Goal: Task Accomplishment & Management: Use online tool/utility

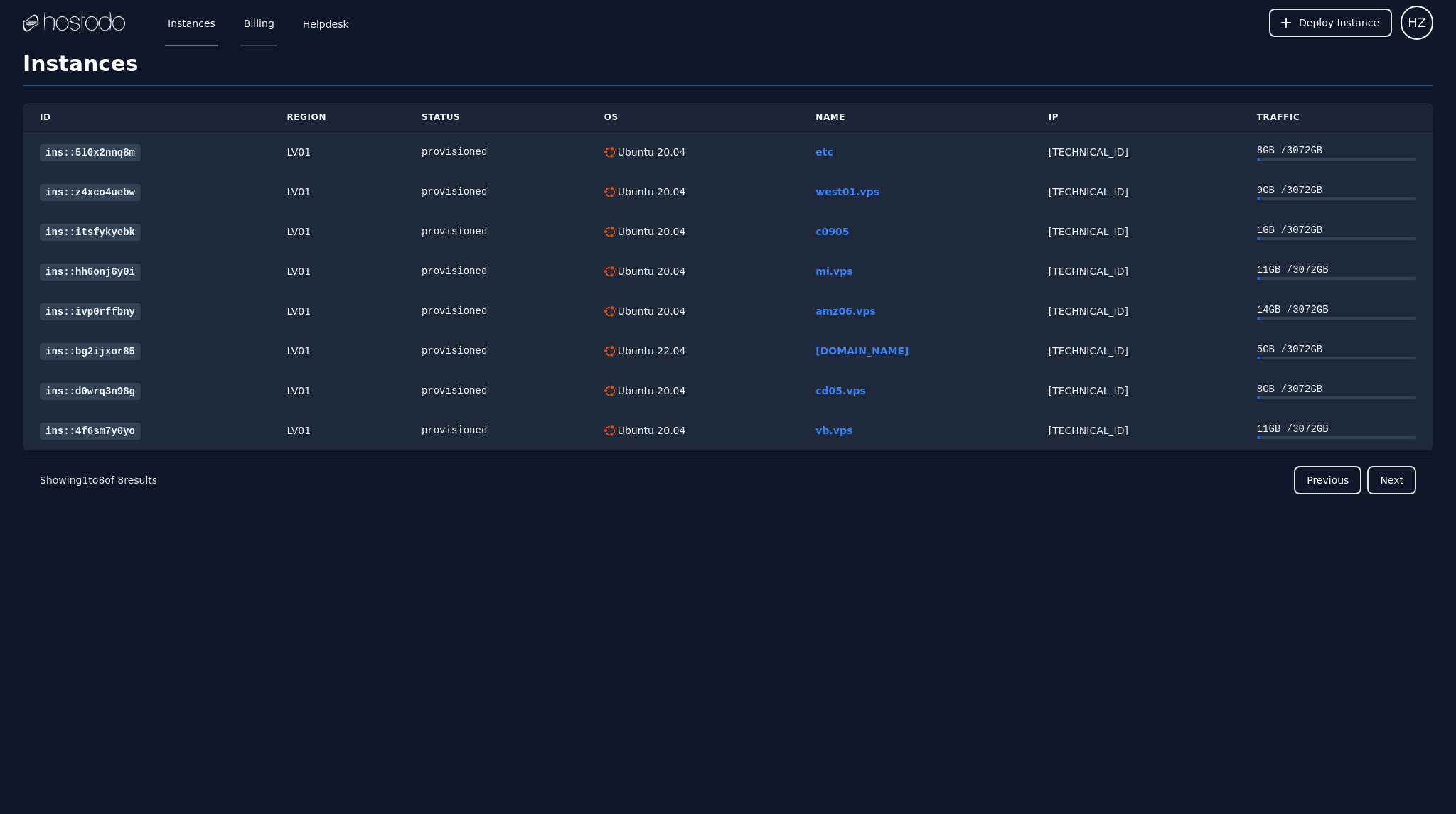
click at [250, 23] on link "Billing" at bounding box center [258, 23] width 36 height 47
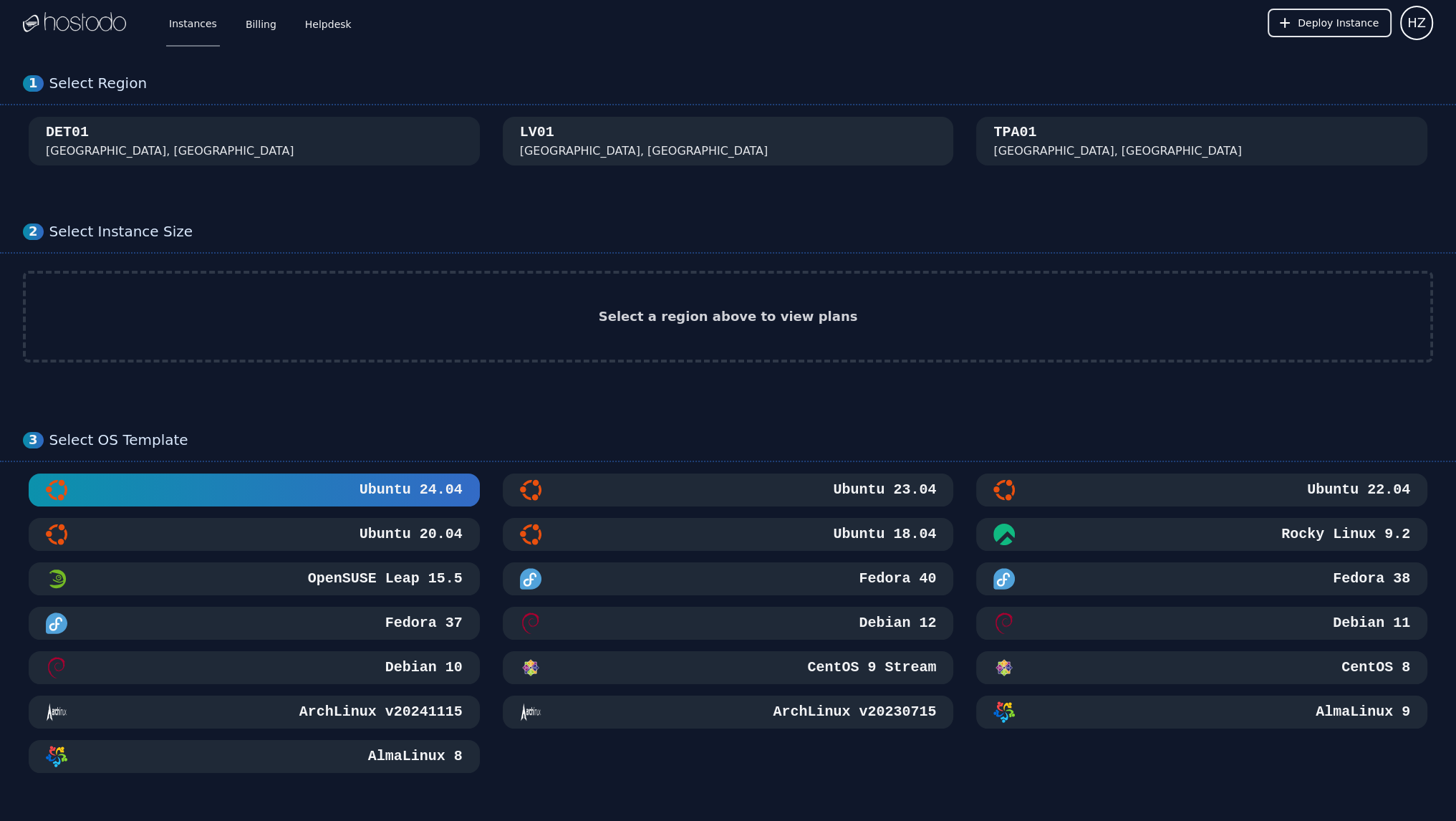
click at [636, 136] on div "LV01 Las Vegas, NV" at bounding box center [728, 141] width 417 height 37
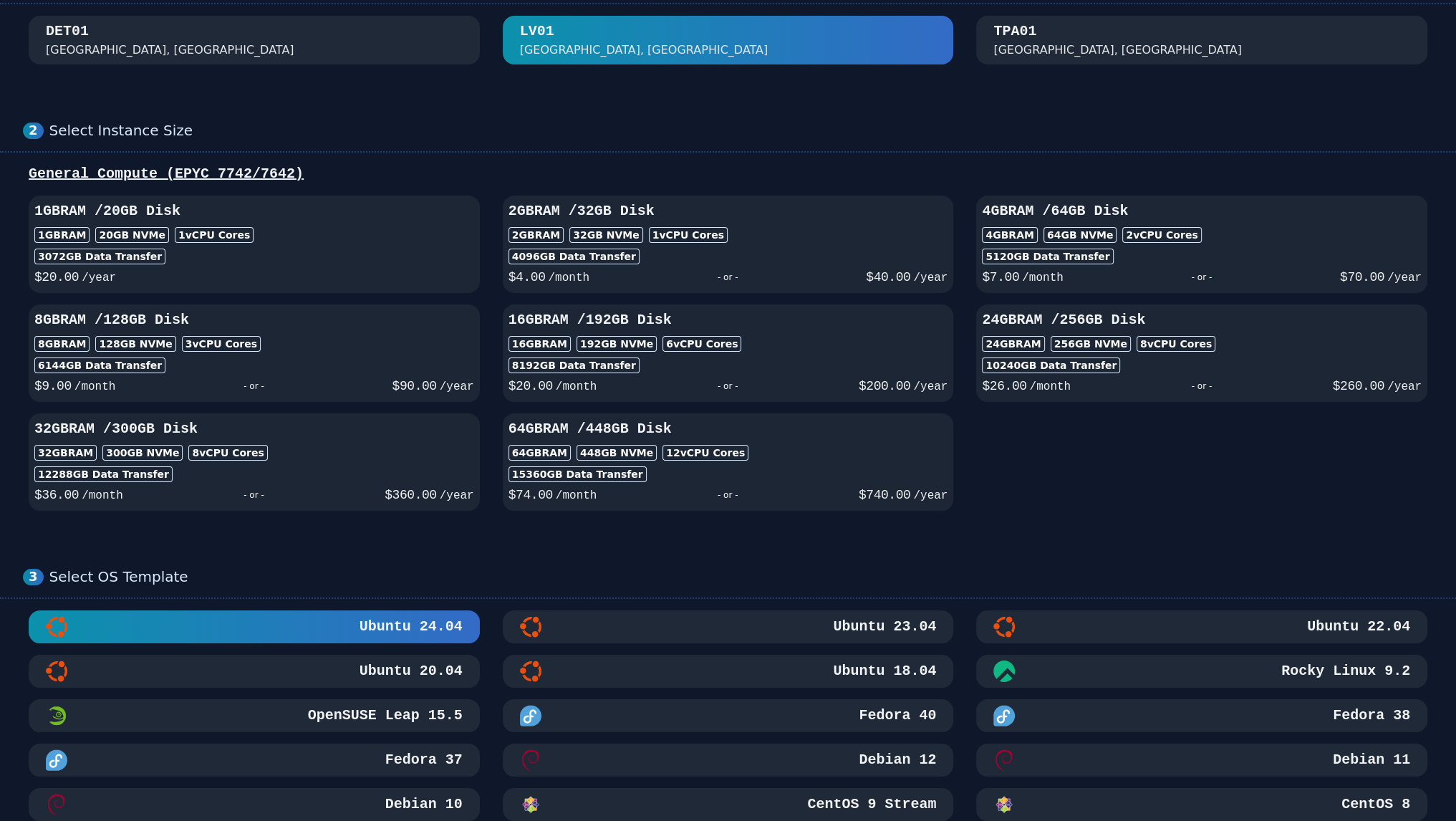
scroll to position [286, 0]
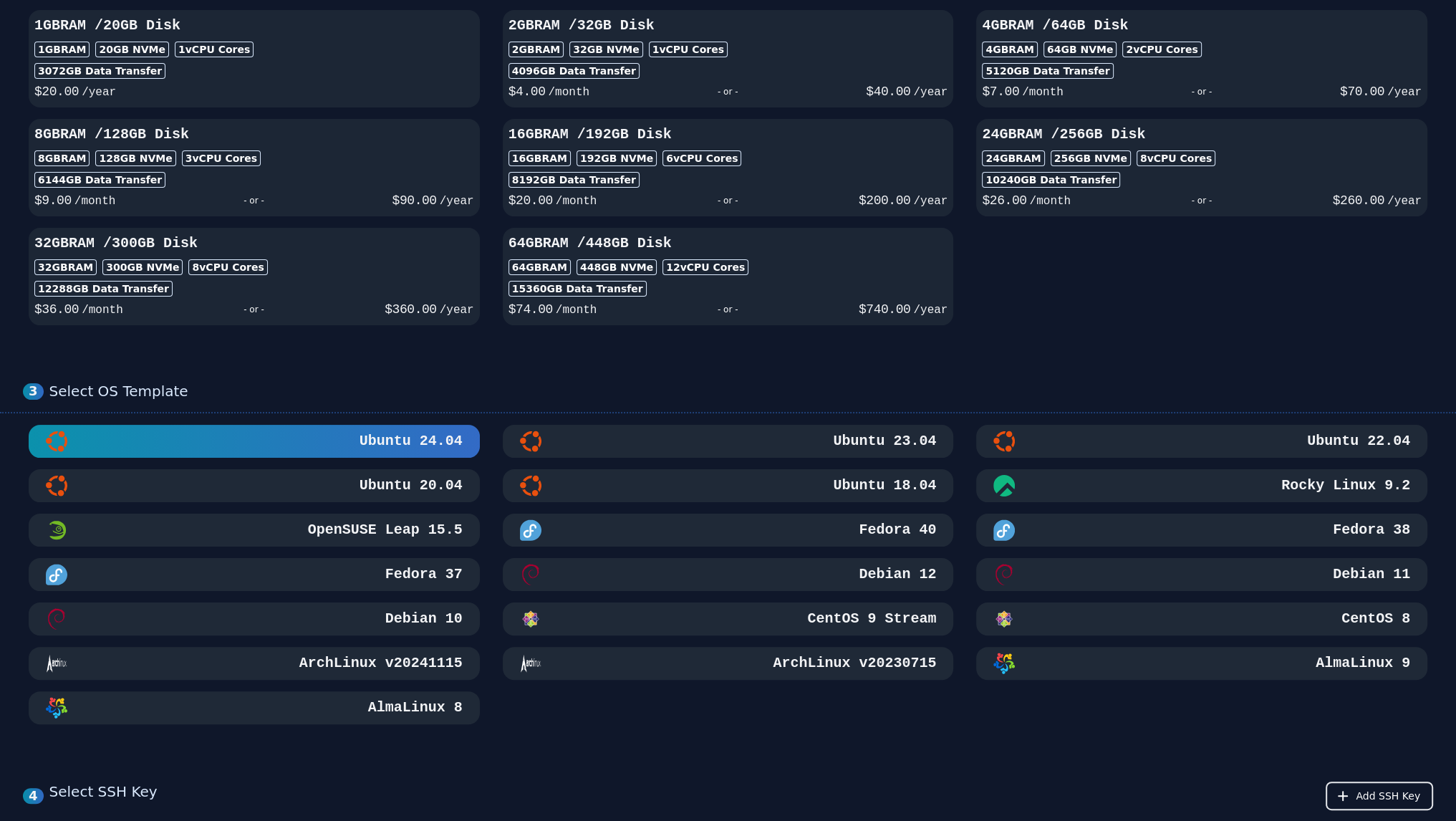
click at [1274, 437] on div "Ubuntu 22.04" at bounding box center [1201, 441] width 417 height 22
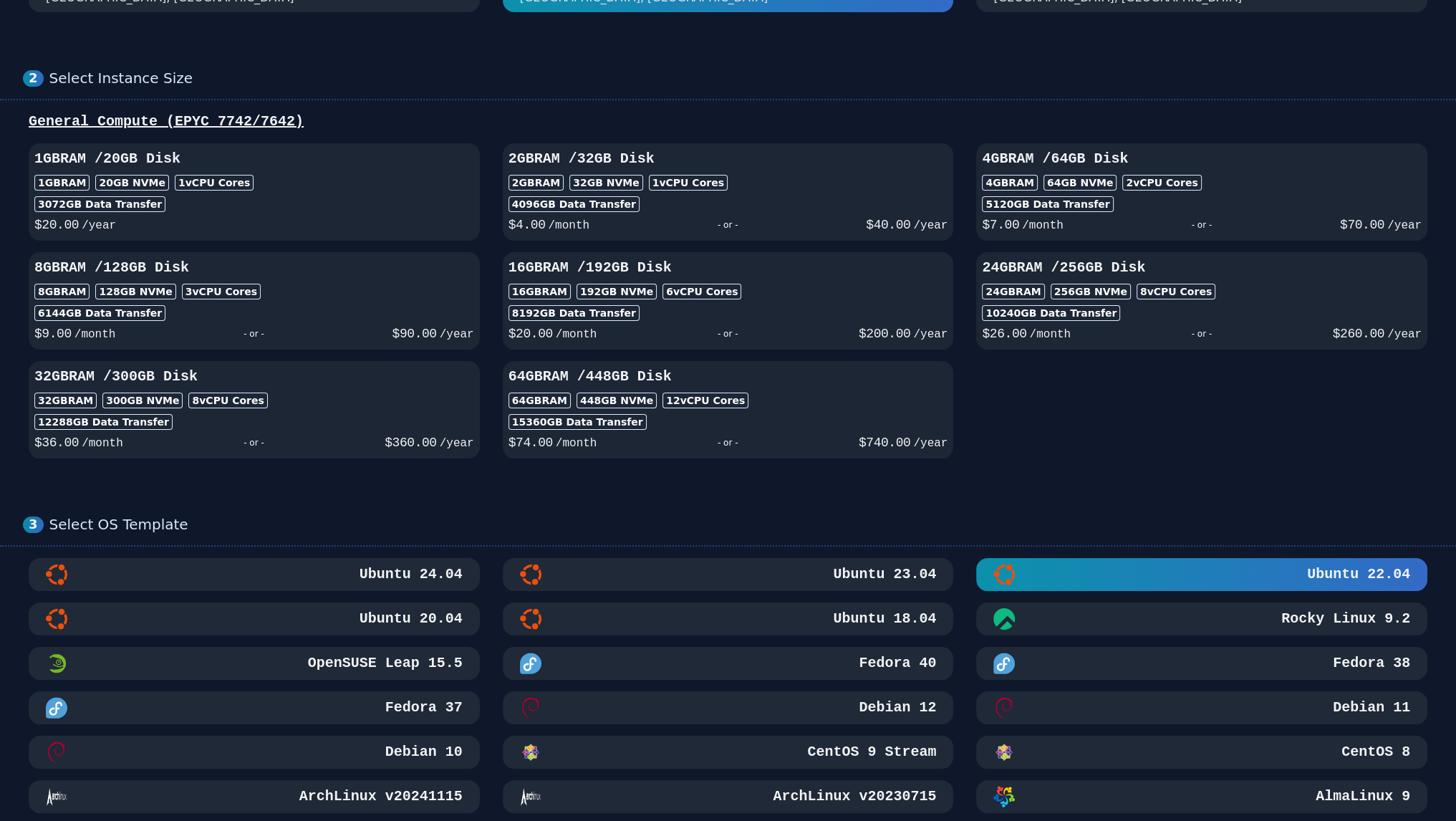
scroll to position [0, 0]
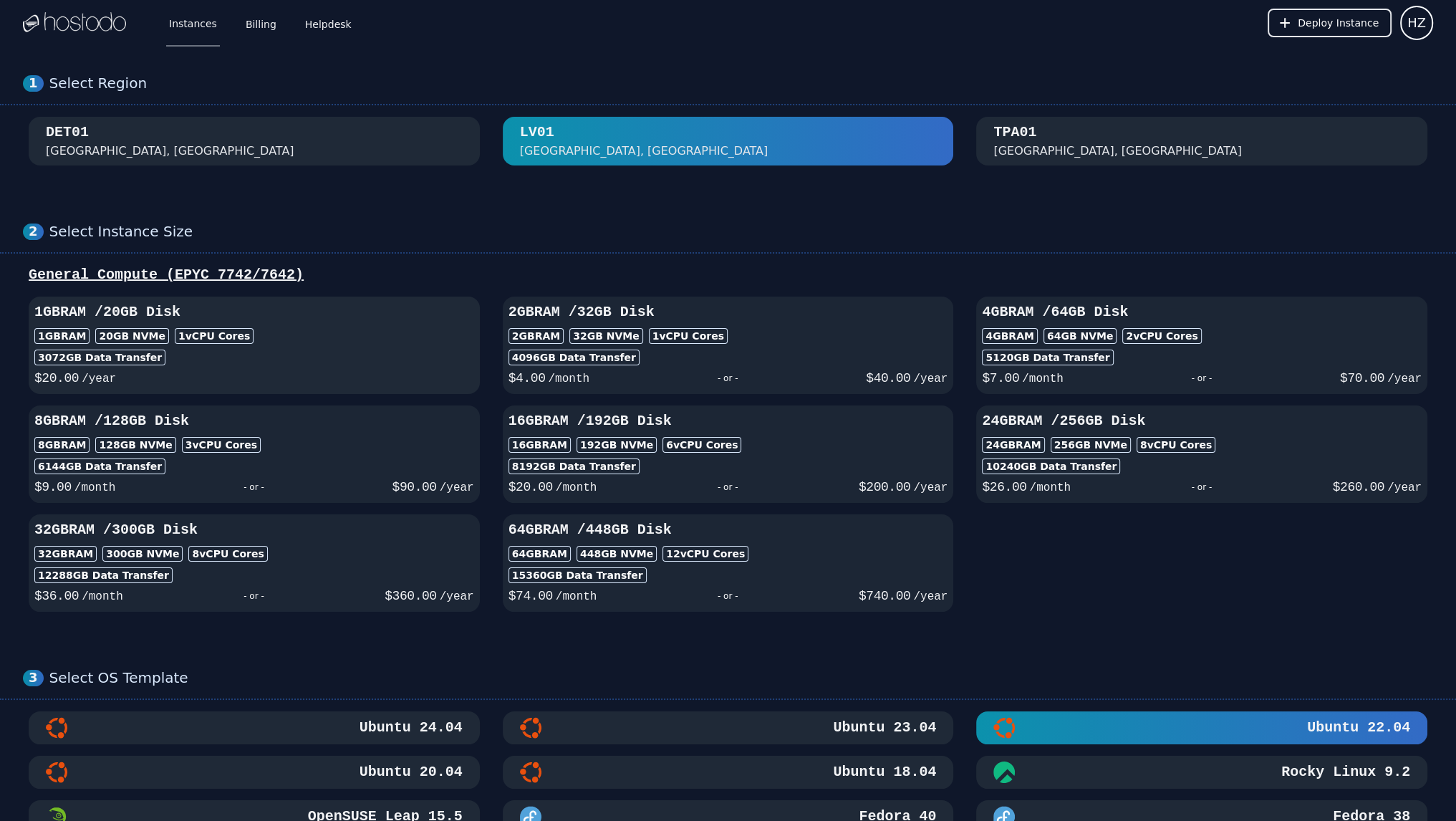
click at [285, 362] on div "3072 GB Data Transfer" at bounding box center [254, 357] width 439 height 16
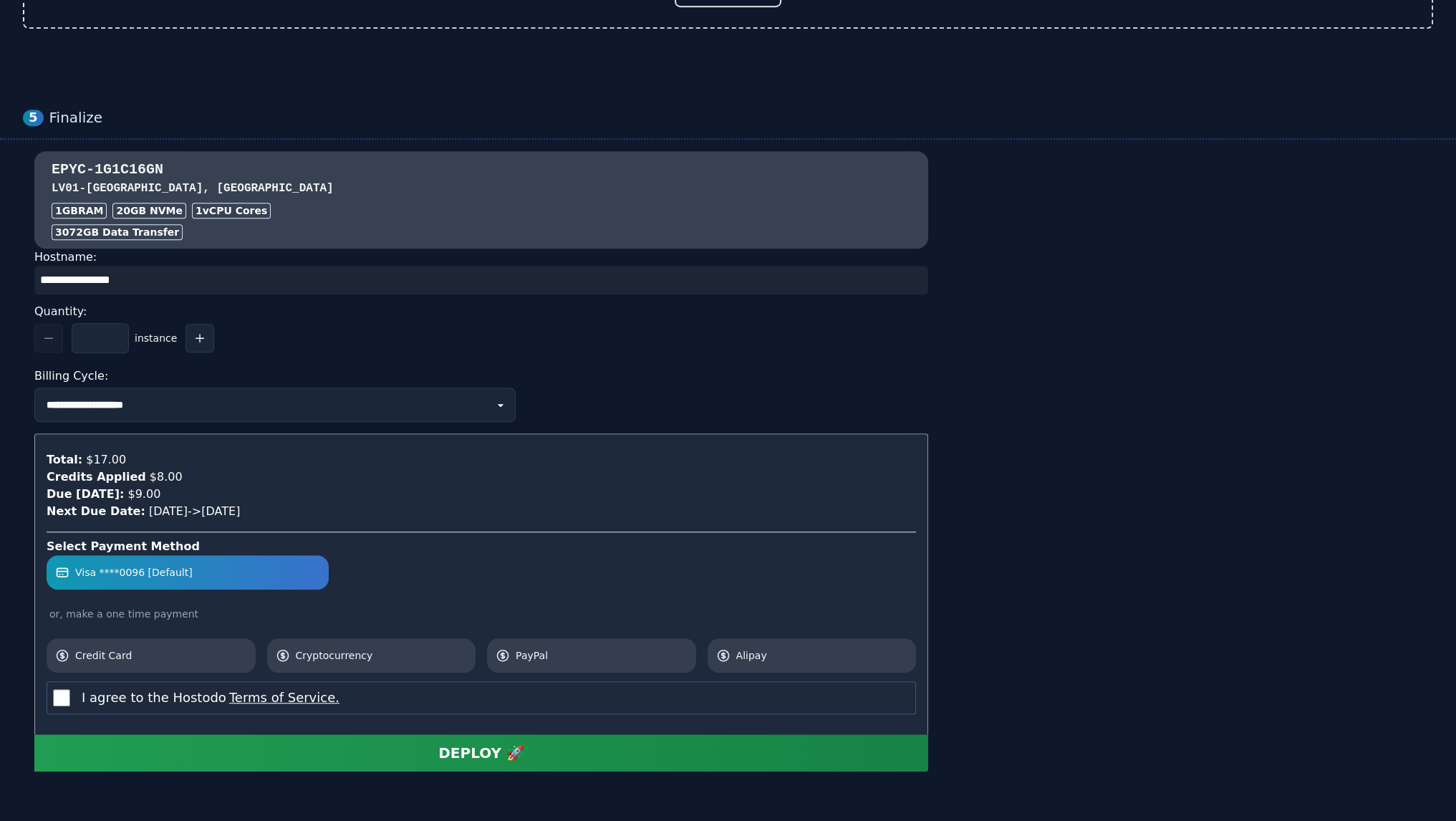
scroll to position [1227, 0]
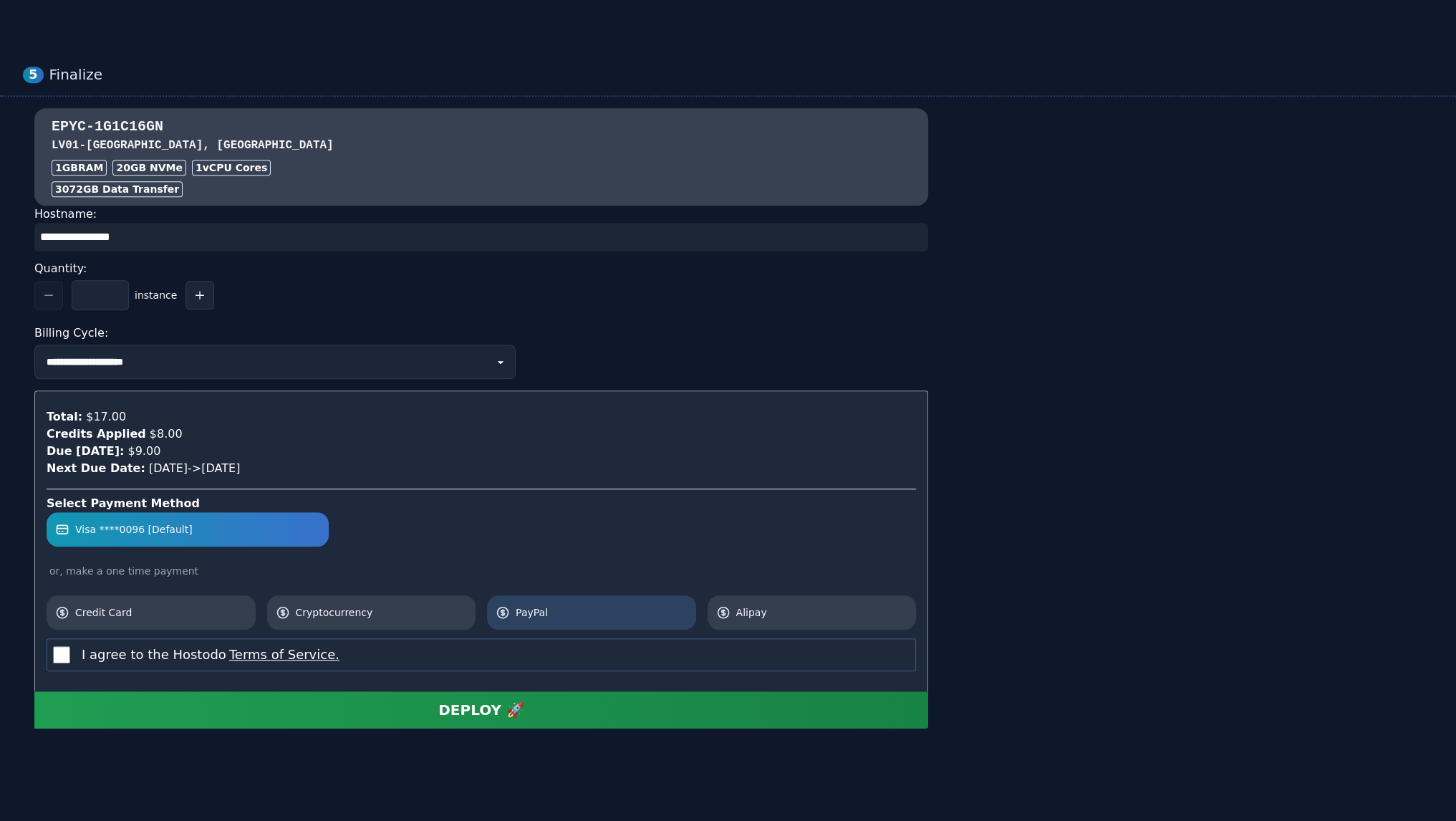
click at [540, 606] on span "PayPal" at bounding box center [602, 612] width 172 height 14
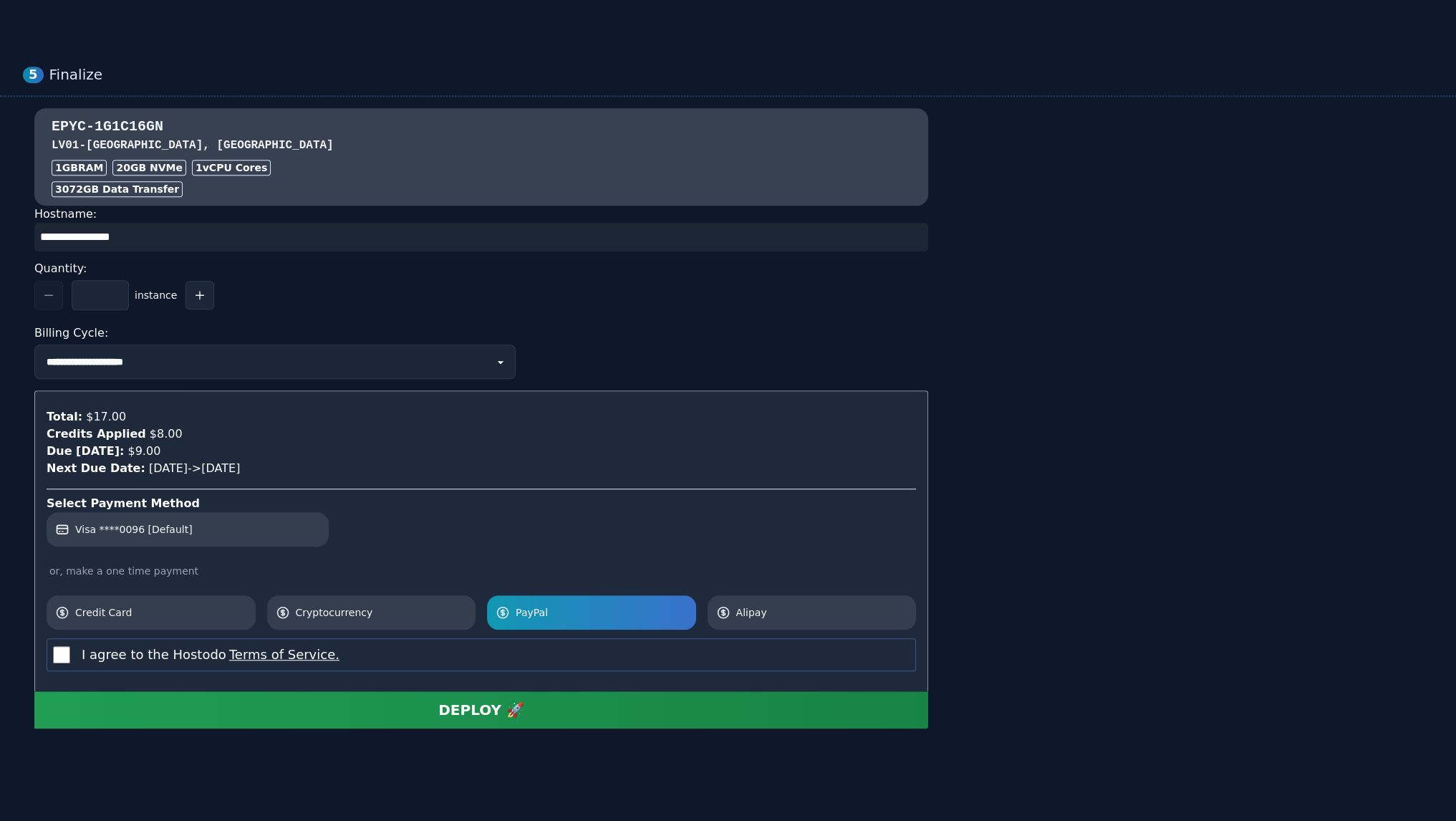
click at [158, 244] on input "input" at bounding box center [481, 237] width 894 height 29
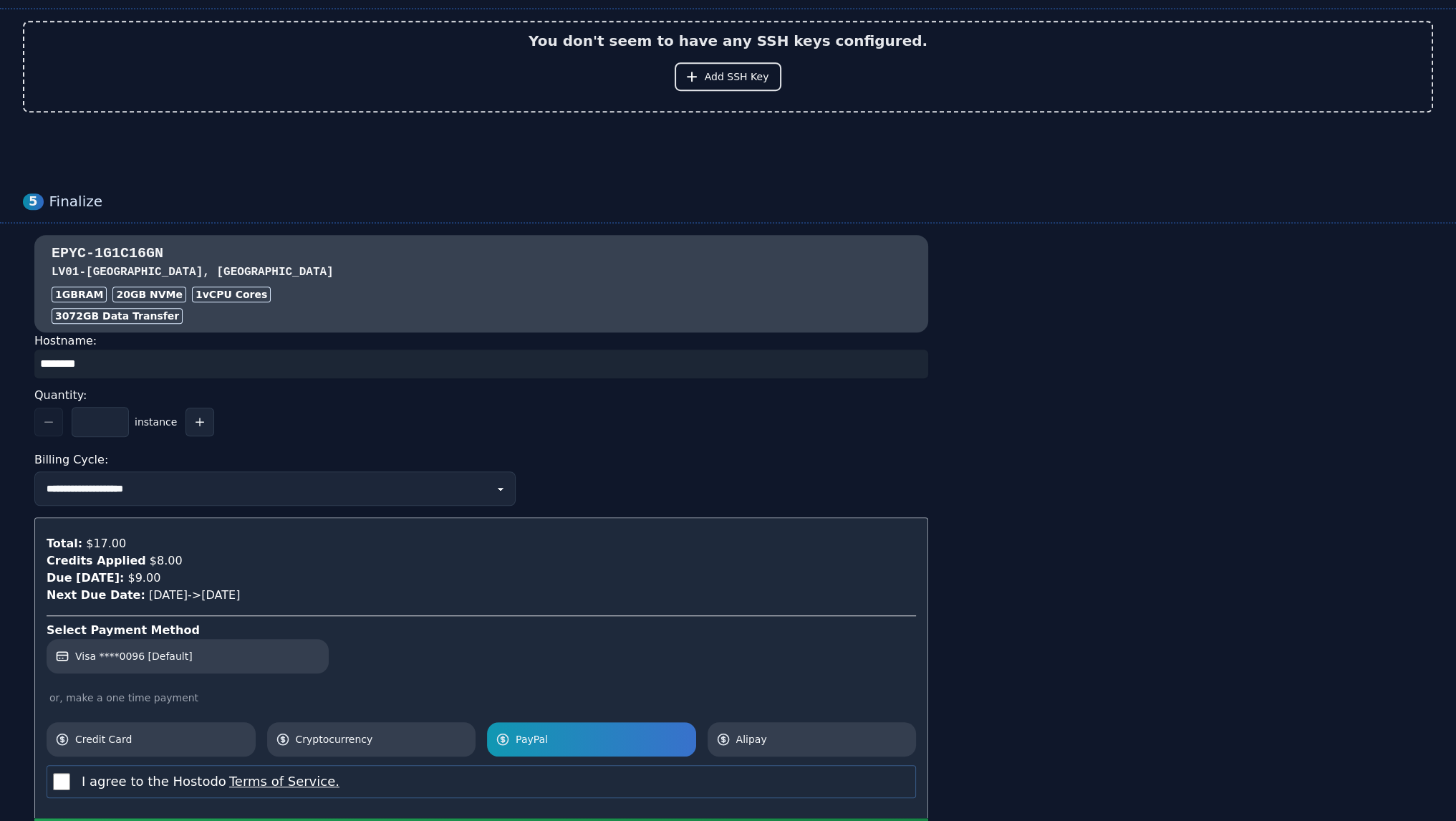
scroll to position [1146, 0]
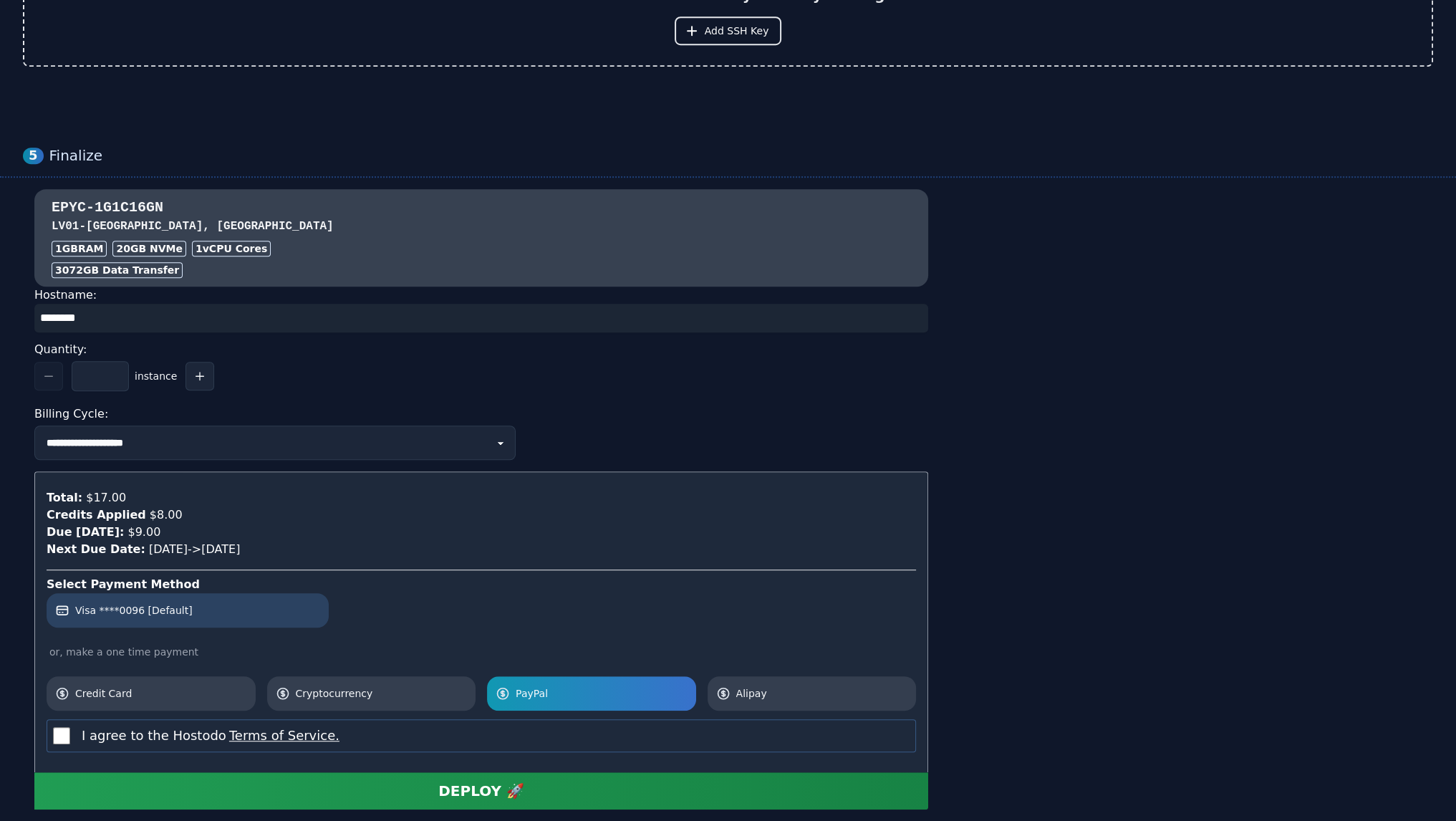
type input "********"
click at [239, 597] on link "Visa ****0096 [Default]" at bounding box center [187, 610] width 282 height 35
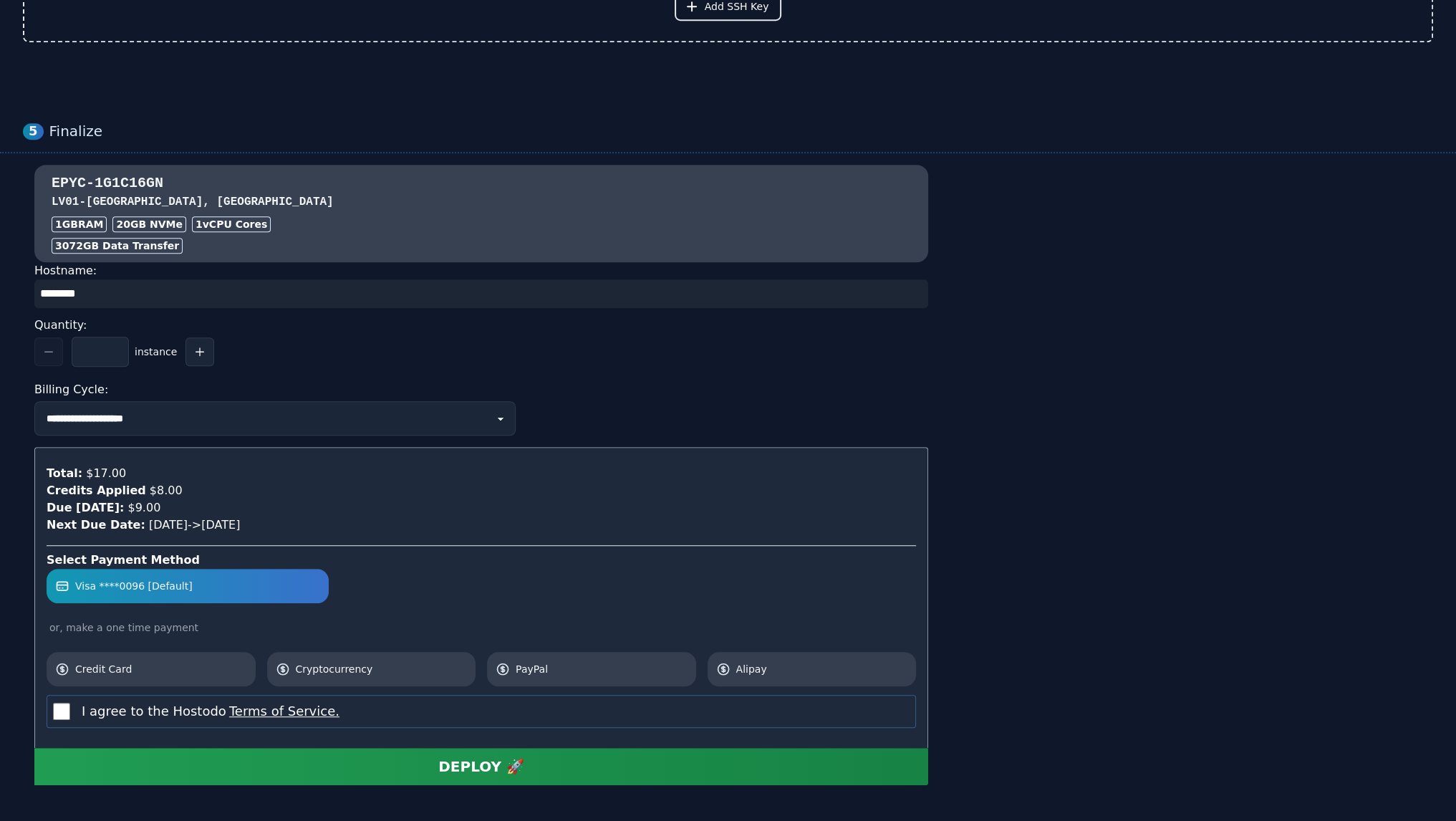
scroll to position [1227, 0]
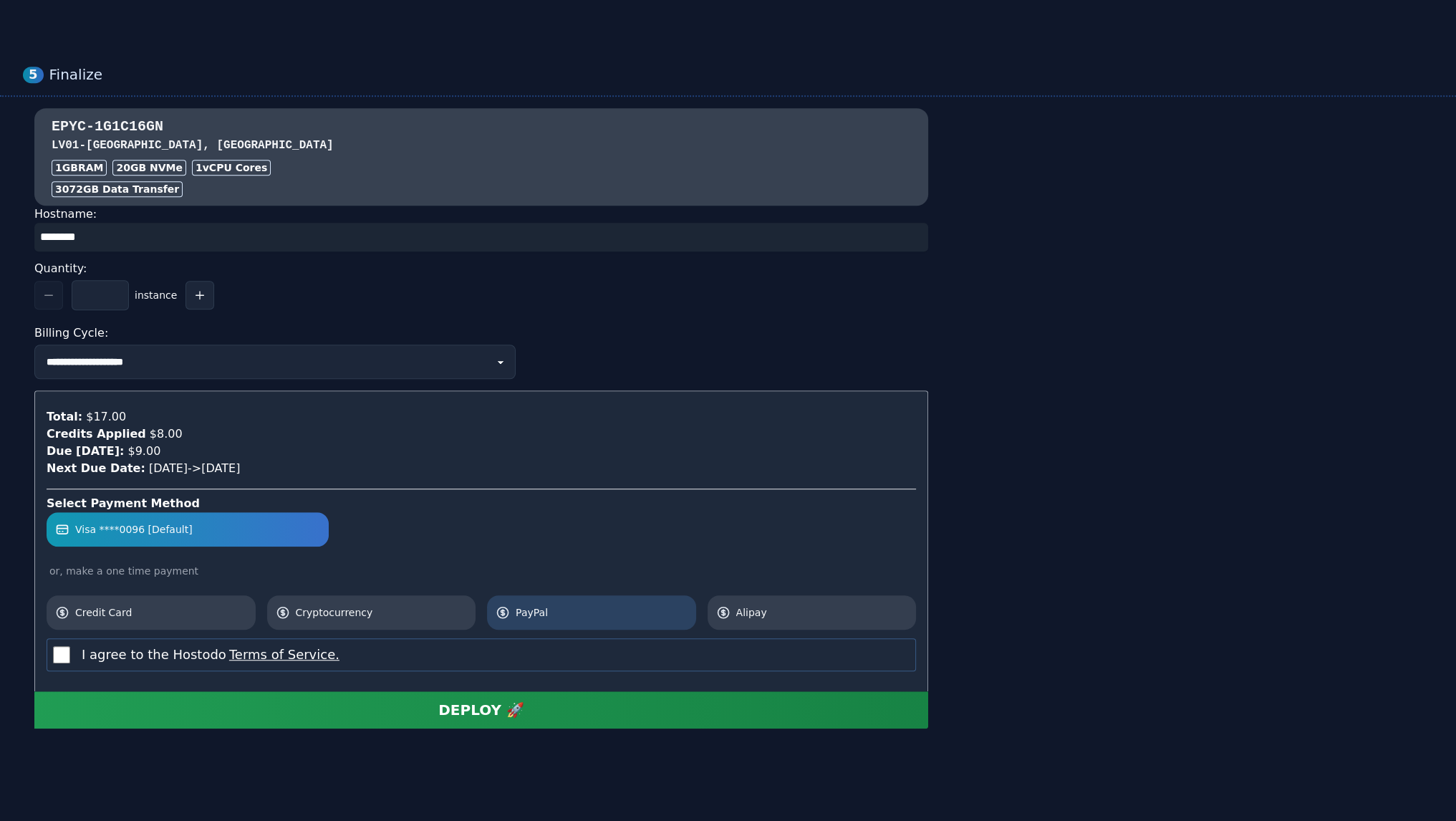
click at [540, 606] on span "PayPal" at bounding box center [602, 612] width 172 height 14
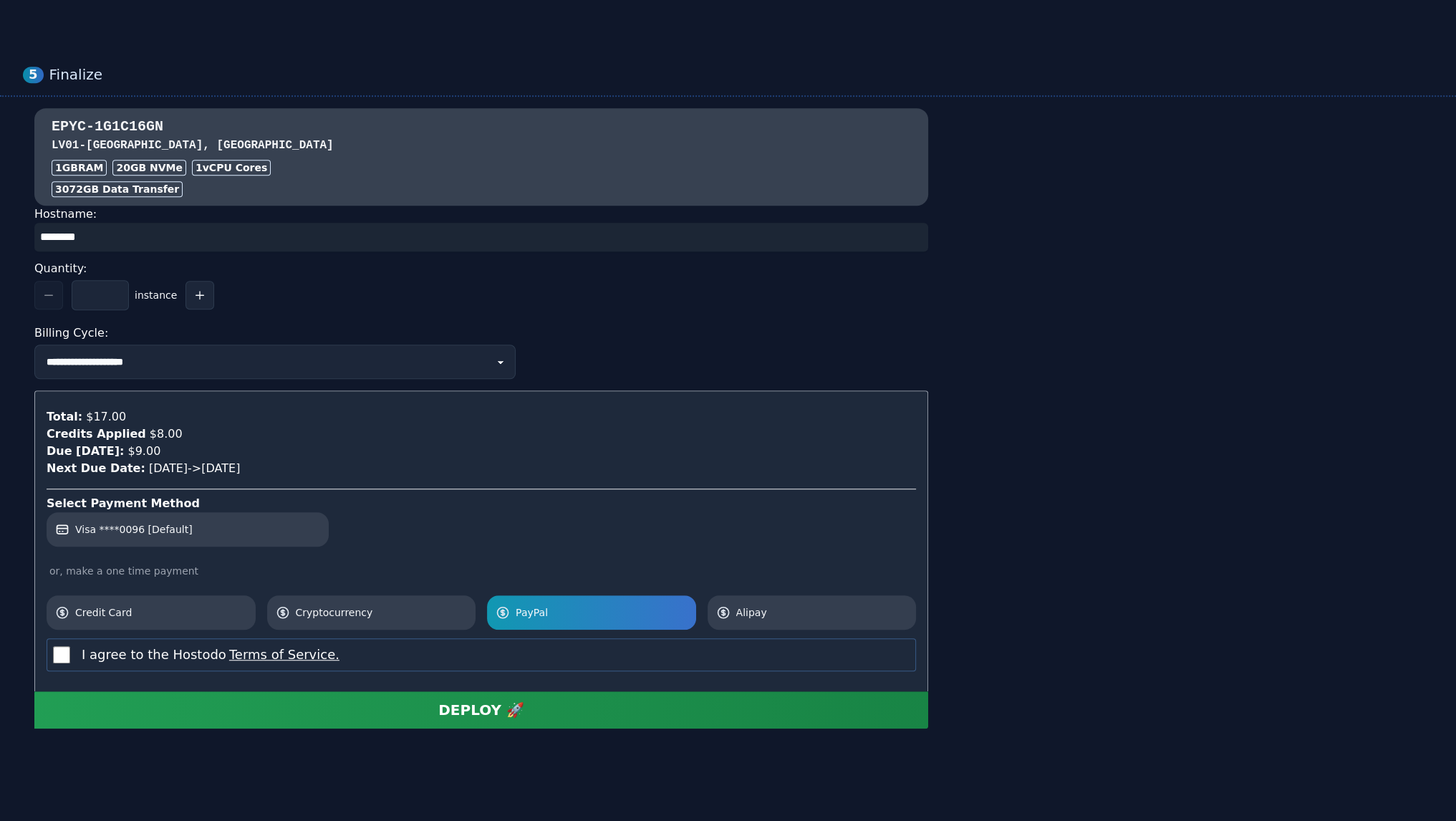
click at [496, 707] on div "DEPLOY 🚀" at bounding box center [481, 710] width 86 height 20
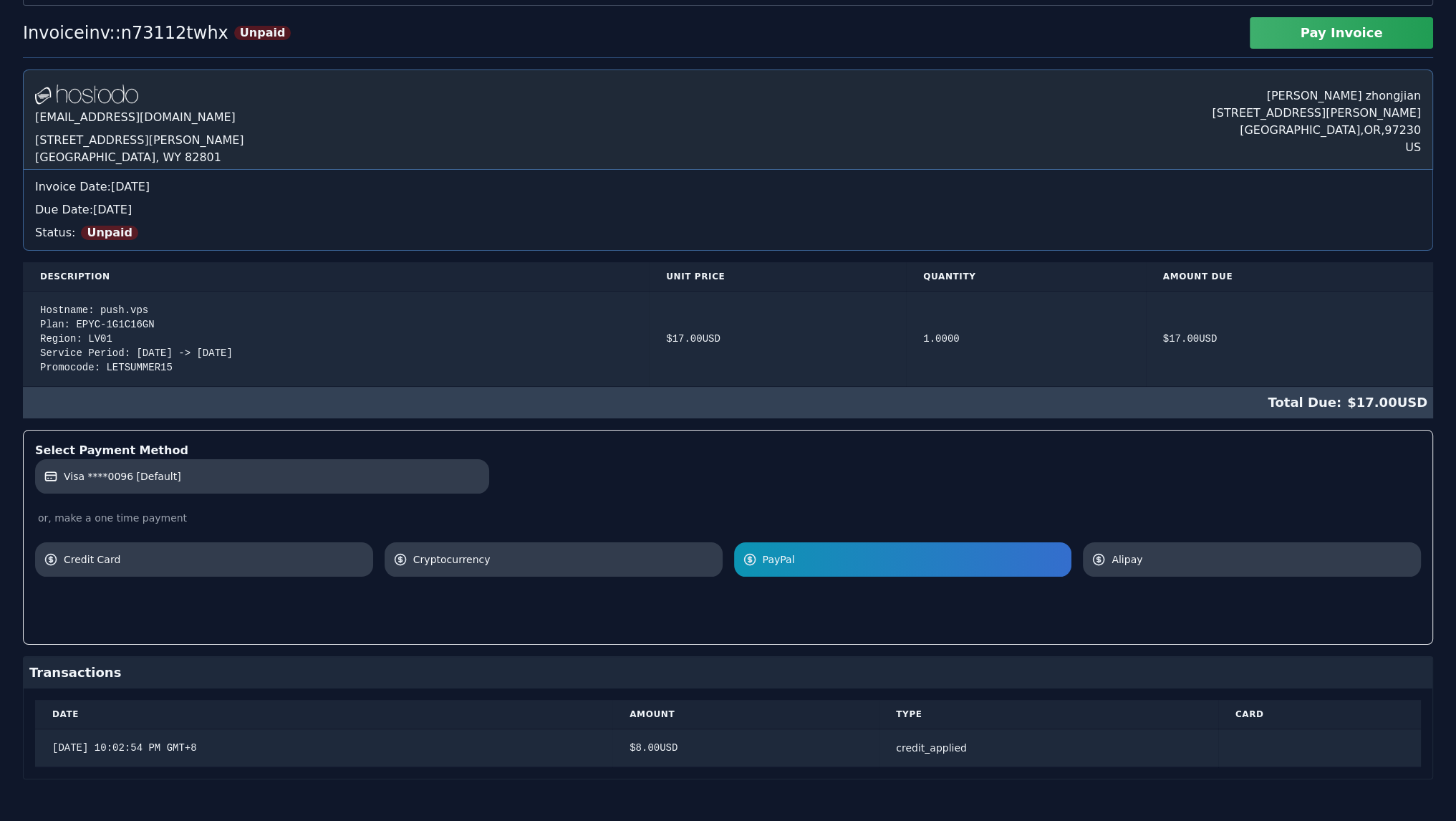
scroll to position [80, 0]
click at [945, 749] on div "credit_applied" at bounding box center [1048, 746] width 305 height 14
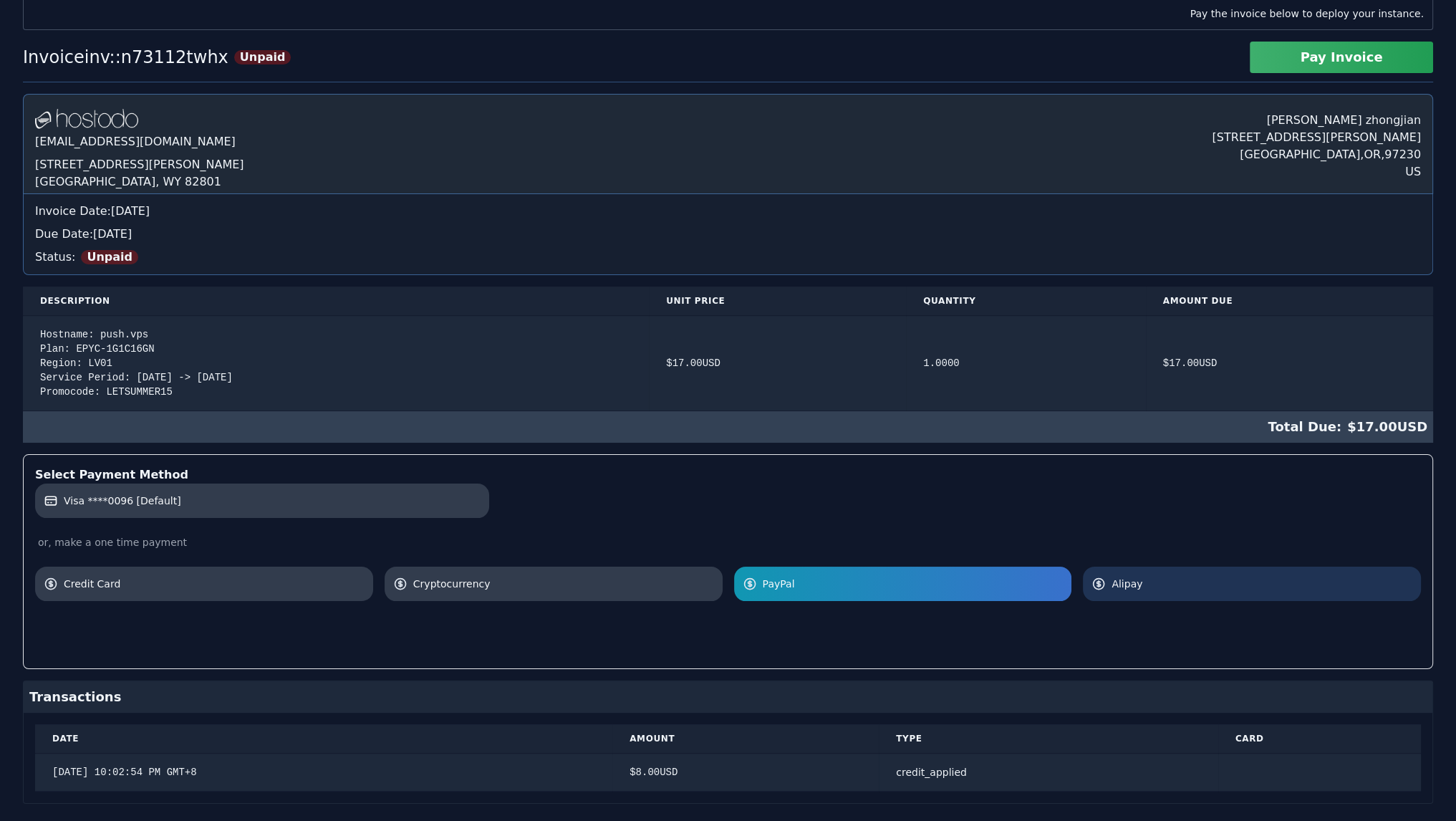
scroll to position [0, 0]
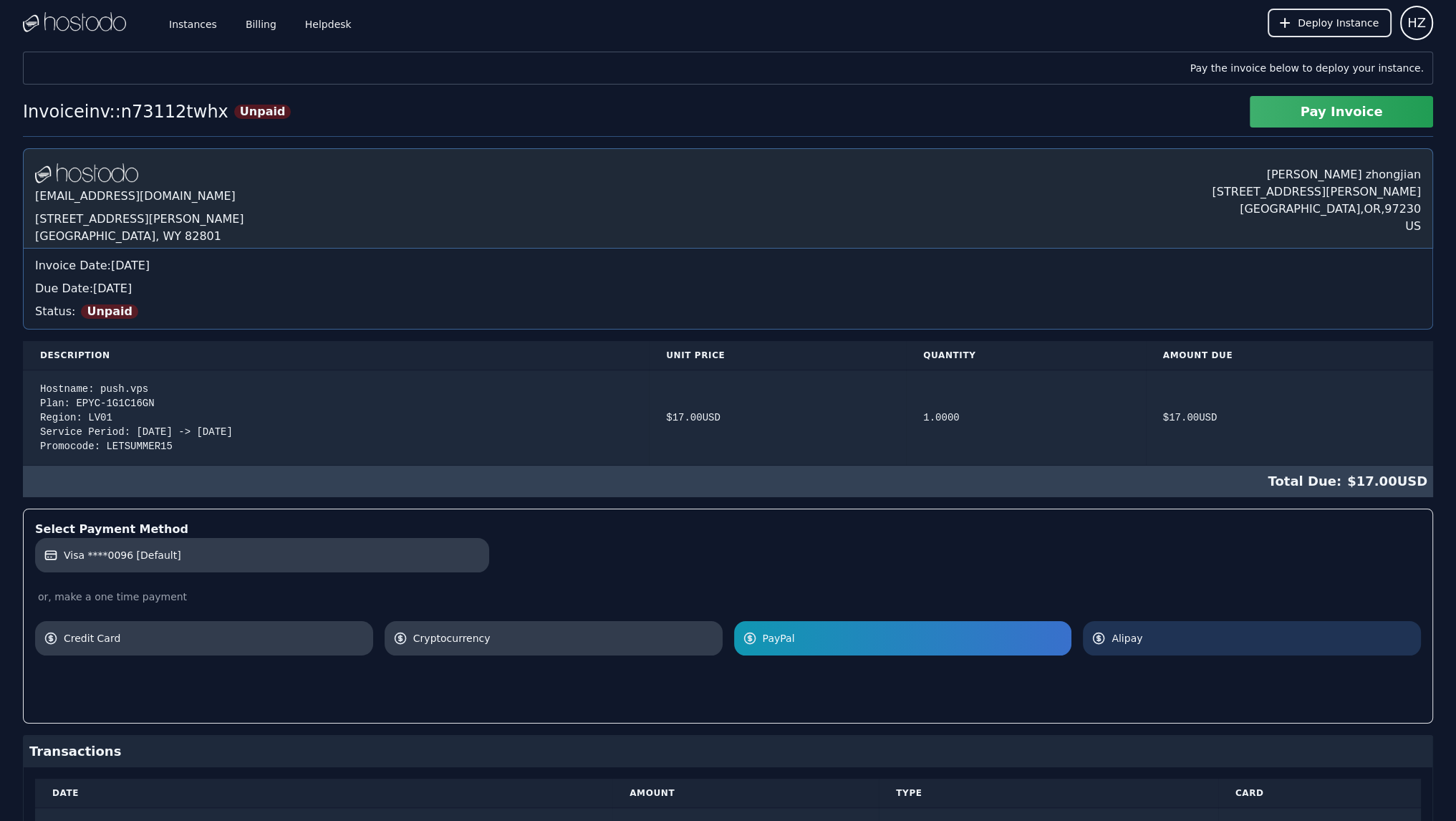
click at [1162, 637] on span "Alipay" at bounding box center [1262, 638] width 300 height 14
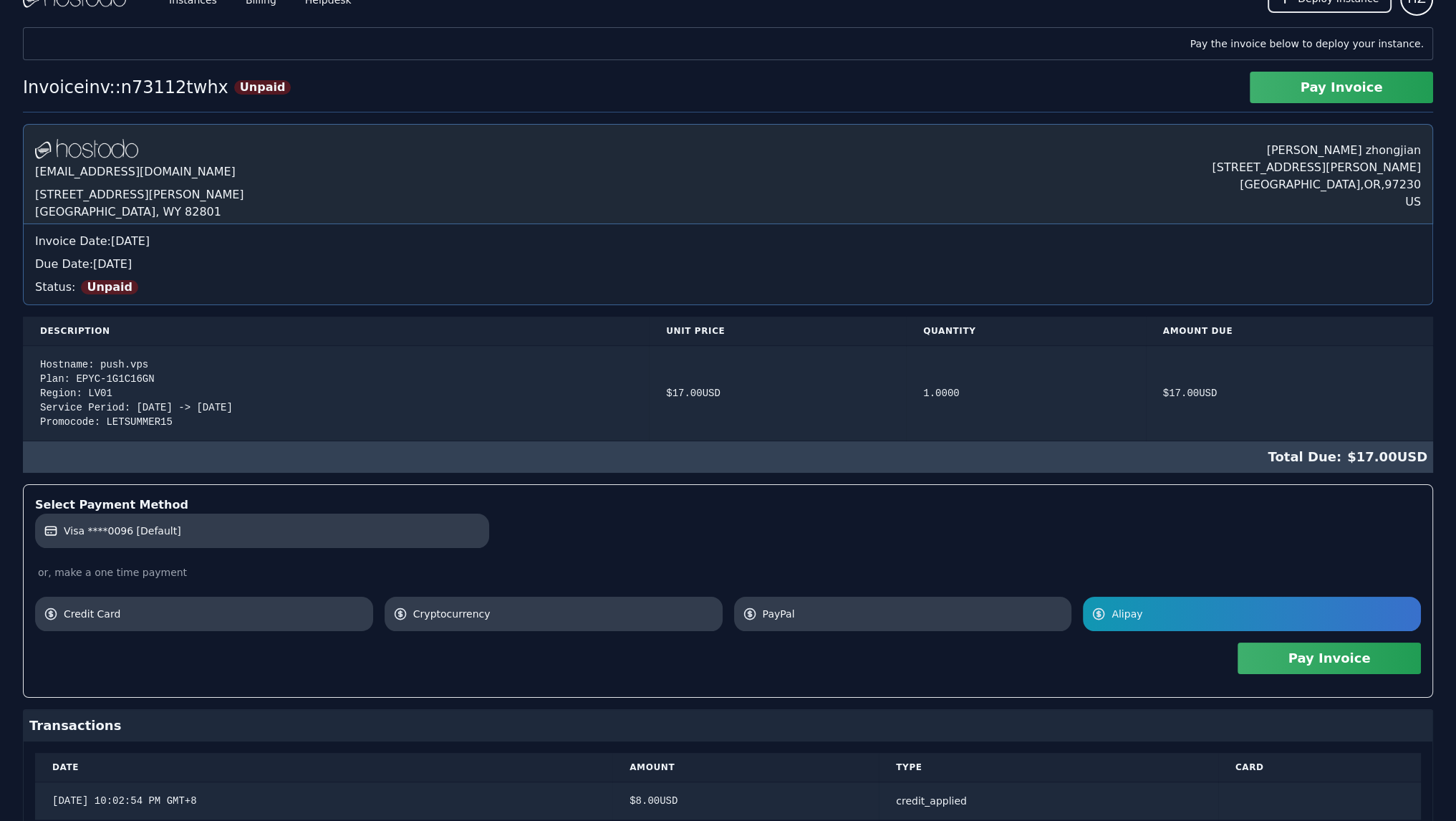
scroll to position [80, 0]
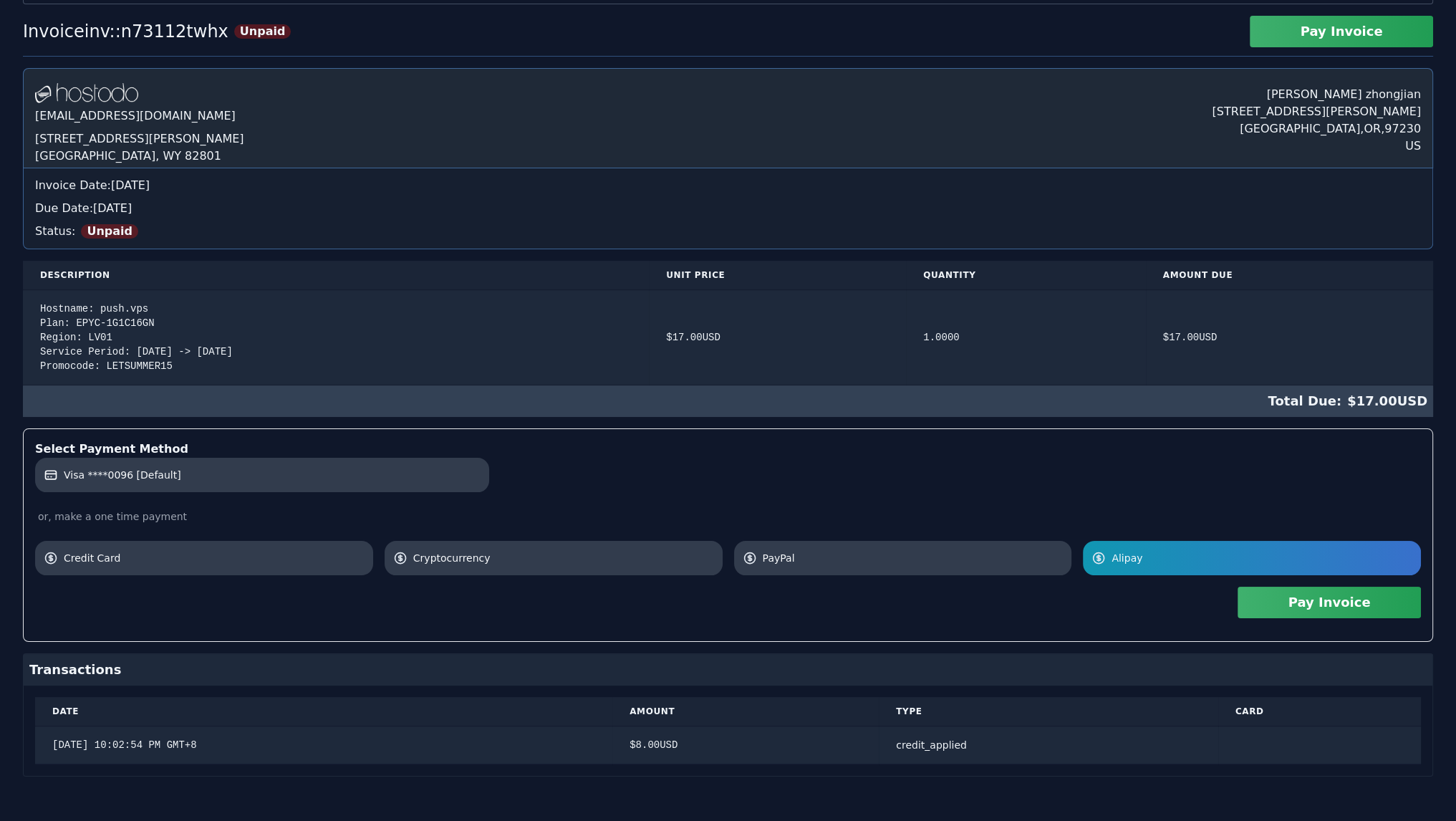
click at [1283, 606] on button "Pay Invoice" at bounding box center [1329, 602] width 183 height 31
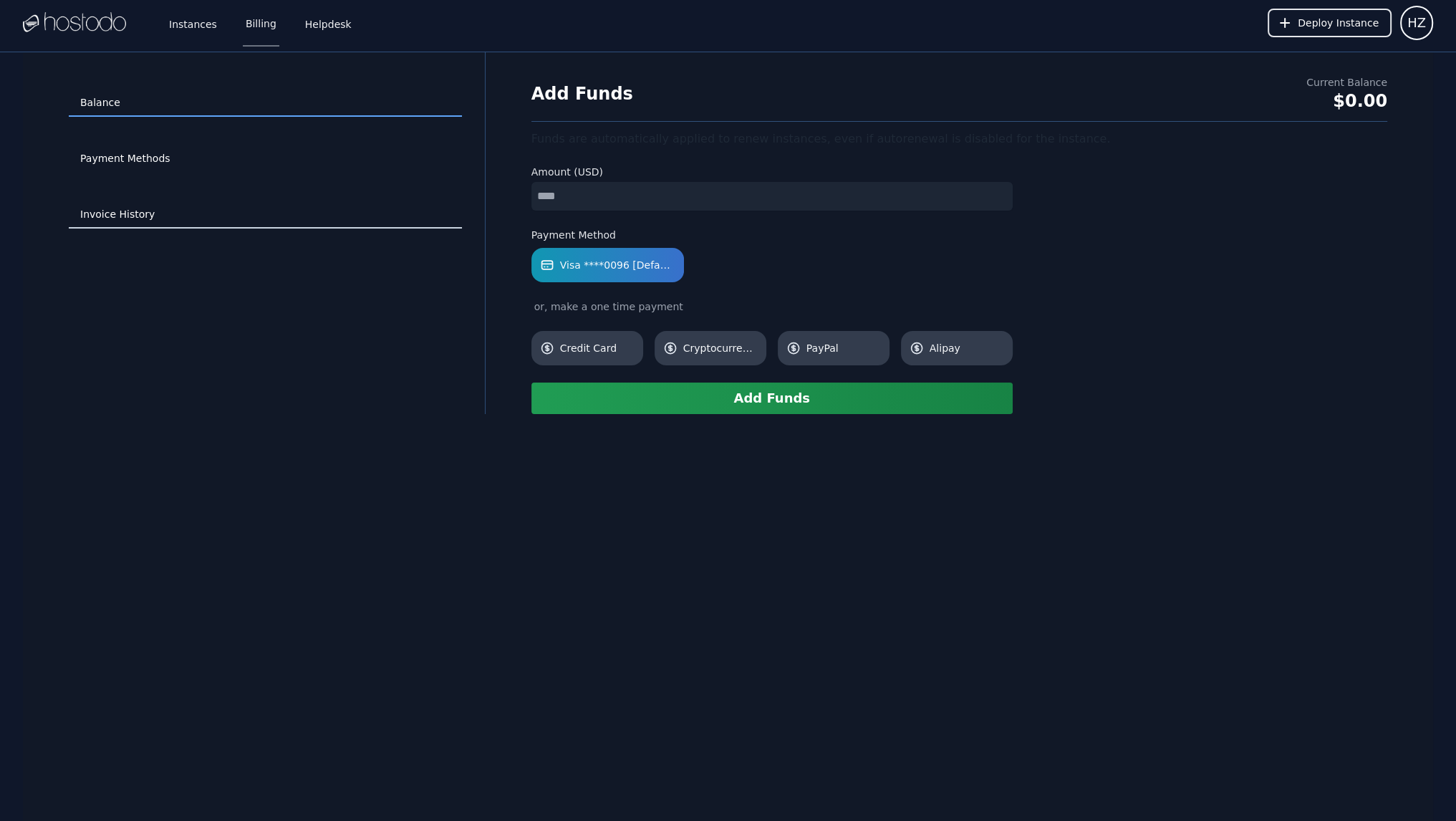
click at [166, 220] on link "Invoice History" at bounding box center [265, 215] width 393 height 27
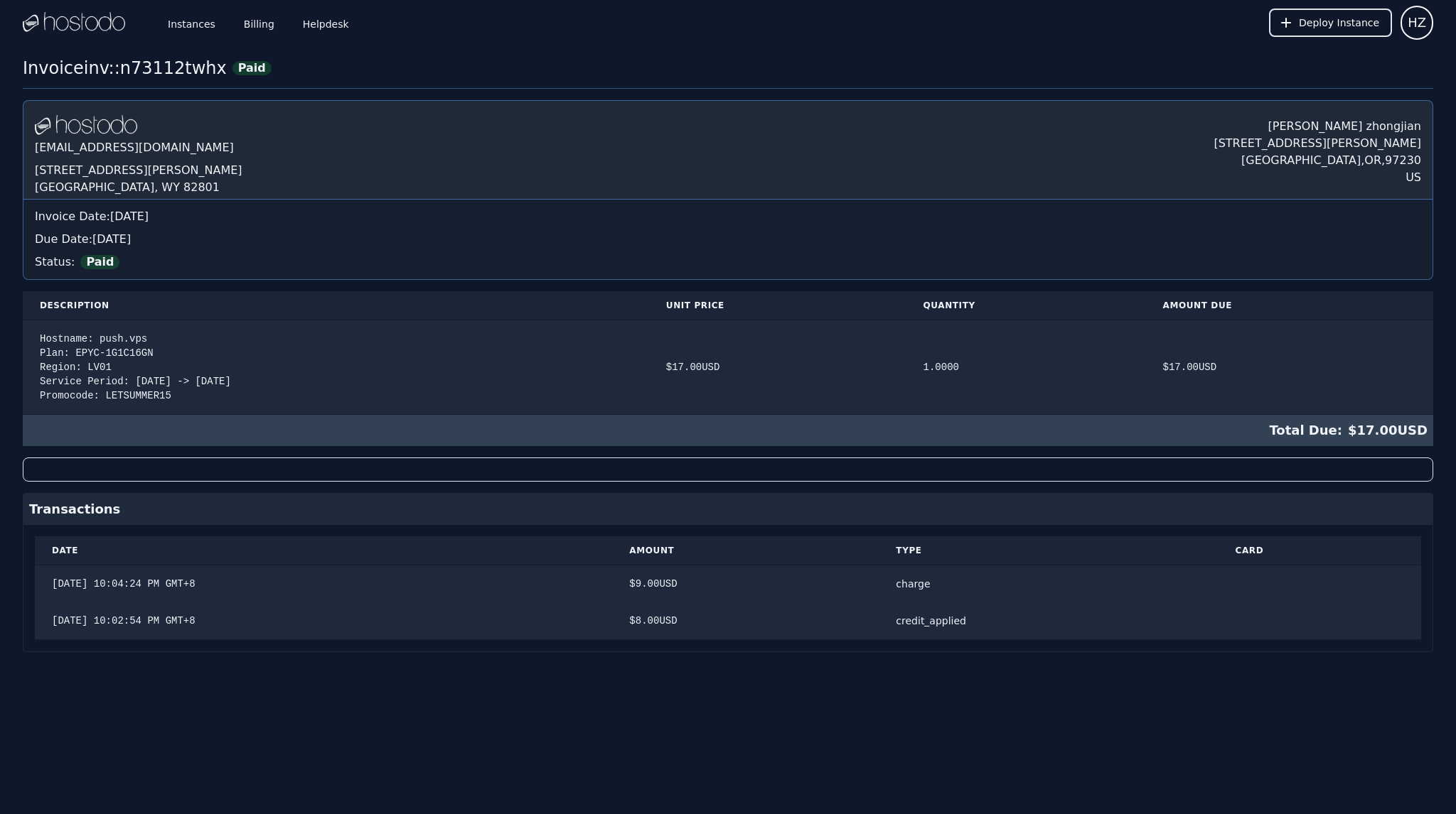
click at [213, 25] on div "Instances Billing Helpdesk" at bounding box center [246, 23] width 210 height 47
click at [185, 24] on link "Instances" at bounding box center [191, 23] width 53 height 47
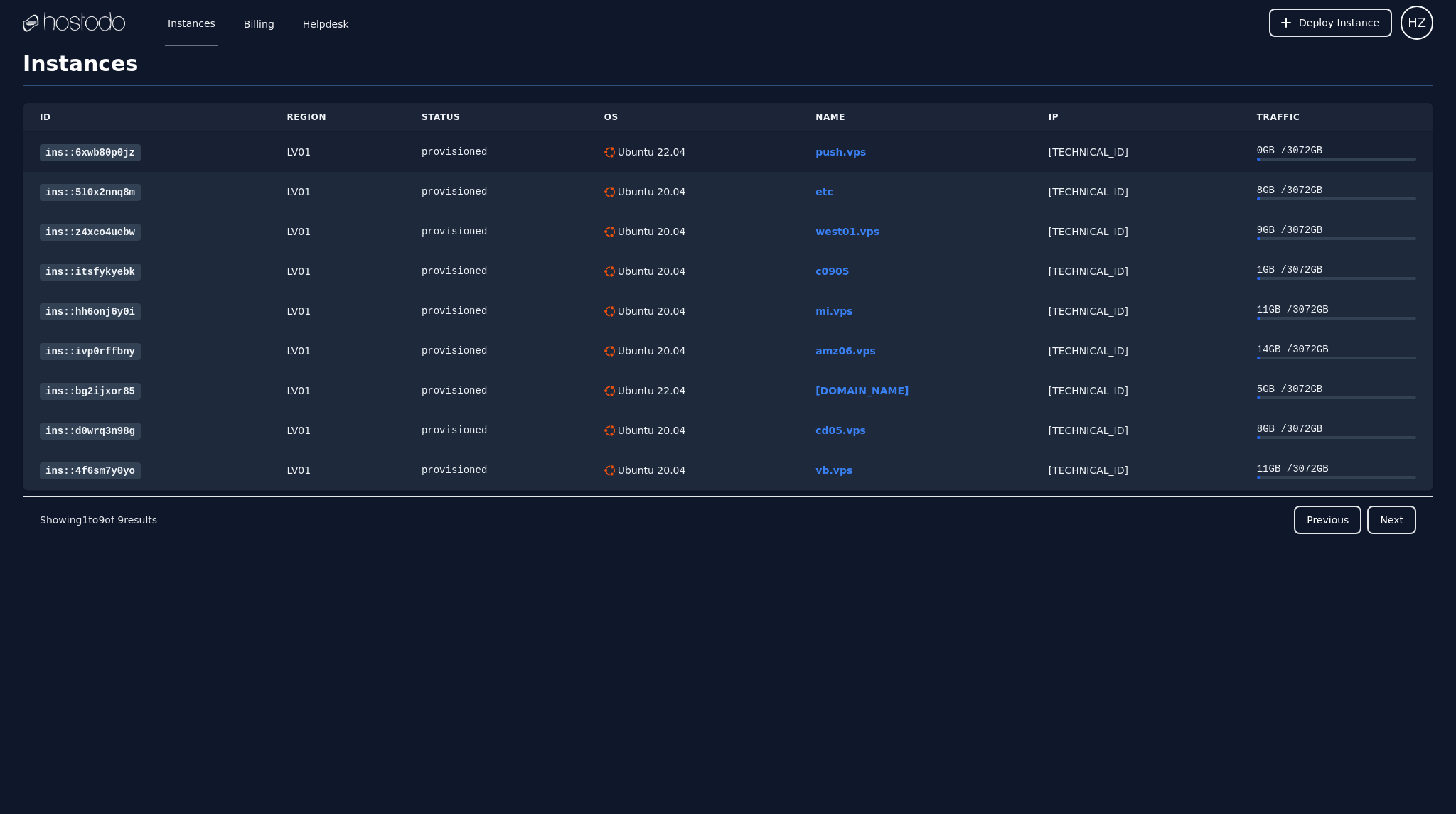
click at [109, 147] on link "ins::6xwb80p0jz" at bounding box center [90, 153] width 101 height 17
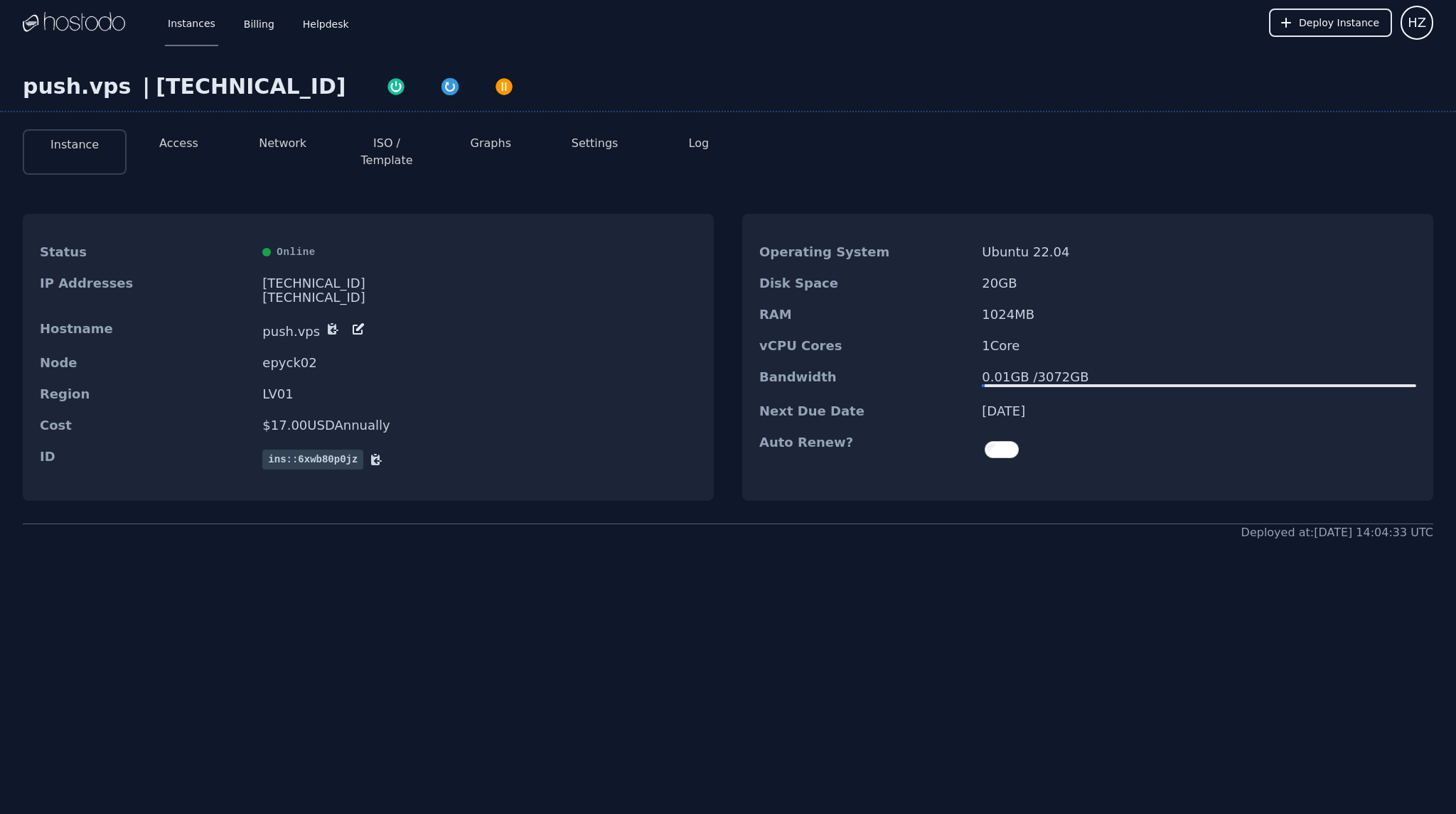
click at [322, 276] on div "216.126.238.105" at bounding box center [479, 283] width 434 height 14
click at [175, 134] on li "Access" at bounding box center [178, 152] width 104 height 45
click at [180, 144] on button "Access" at bounding box center [179, 144] width 39 height 17
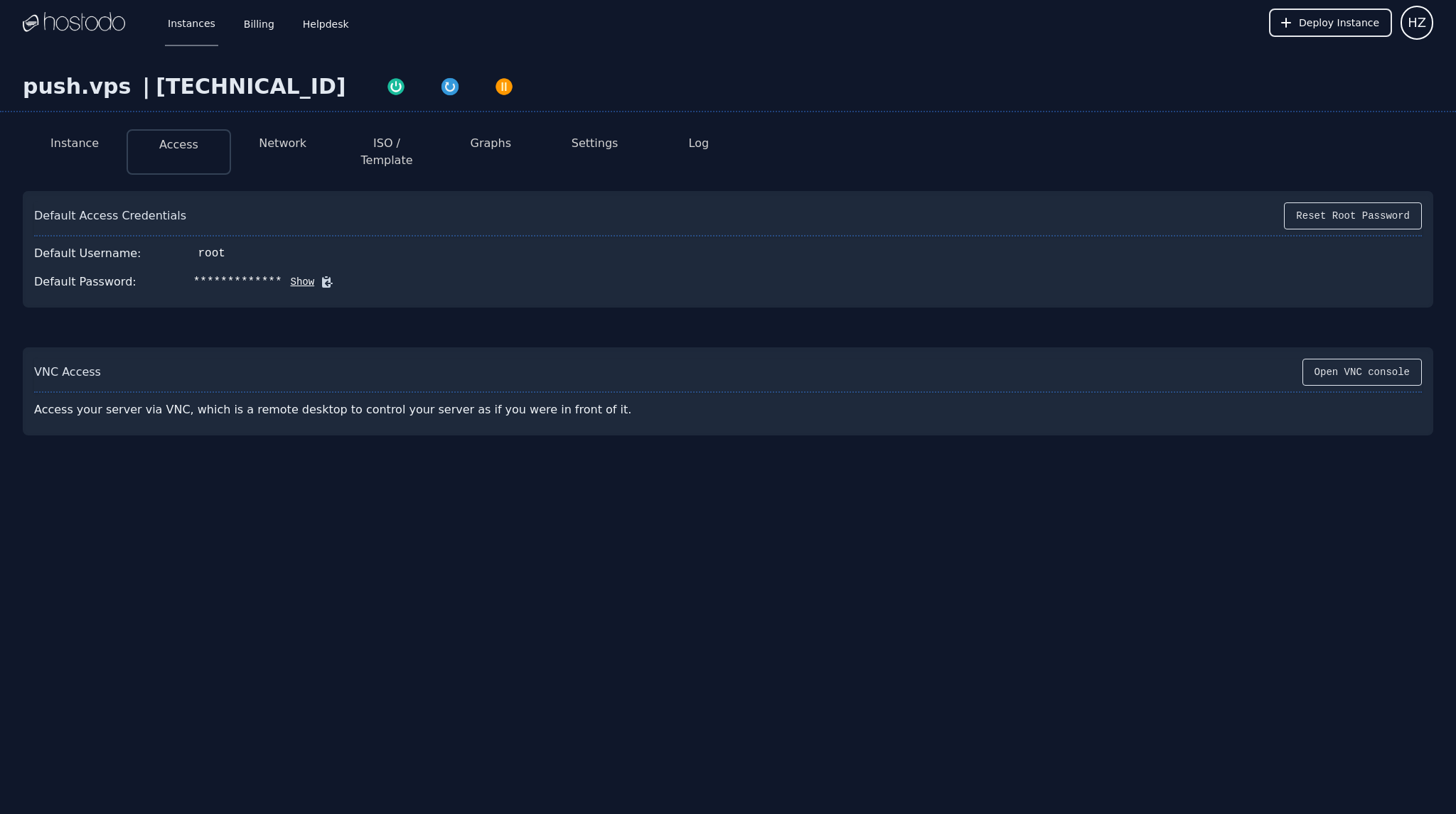
click at [320, 275] on icon at bounding box center [327, 281] width 14 height 14
click at [207, 93] on div "216.126.238.105" at bounding box center [250, 86] width 190 height 26
copy div "216.126.238.105"
